Goal: Information Seeking & Learning: Learn about a topic

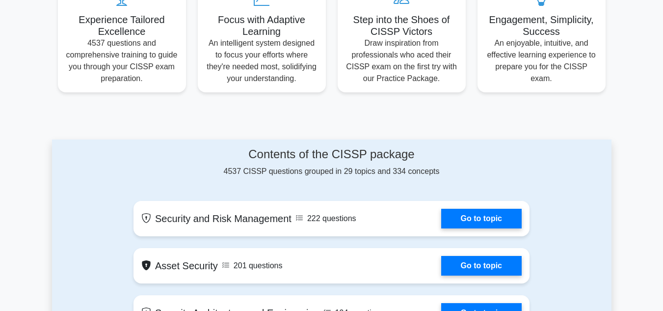
scroll to position [540, 0]
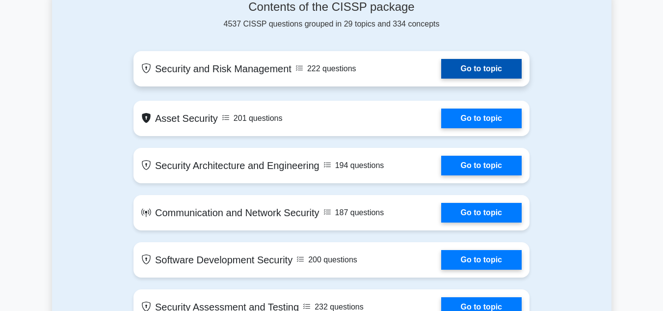
click at [476, 77] on link "Go to topic" at bounding box center [481, 69] width 81 height 20
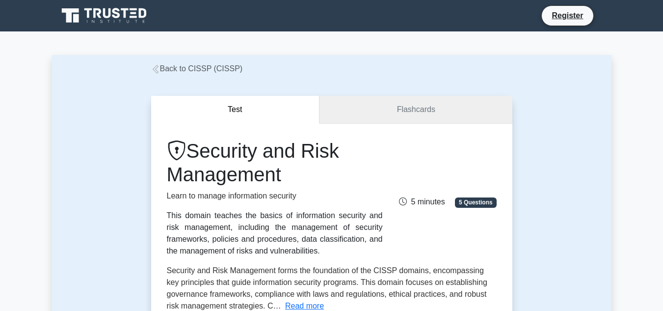
click at [418, 107] on link "Flashcards" at bounding box center [416, 110] width 192 height 28
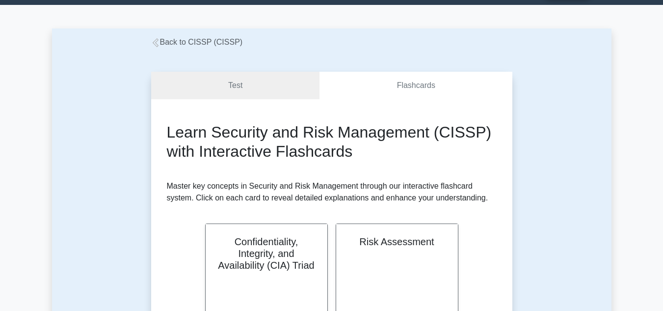
scroll to position [196, 0]
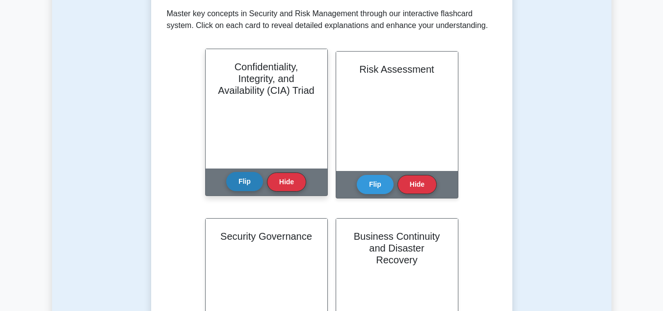
click at [252, 185] on button "Flip" at bounding box center [244, 181] width 37 height 19
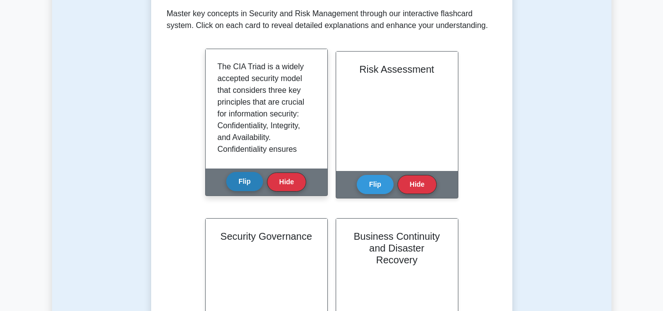
click at [252, 185] on button "Flip" at bounding box center [244, 181] width 37 height 19
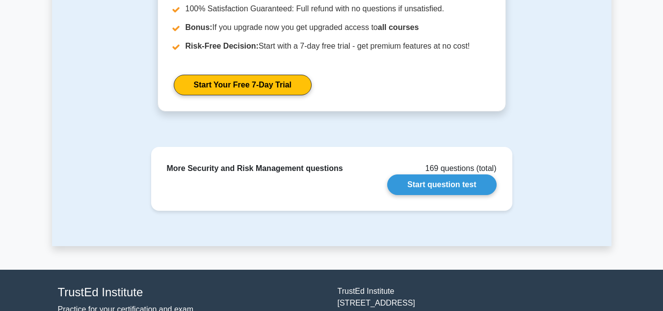
scroll to position [1326, 0]
